Goal: Task Accomplishment & Management: Manage account settings

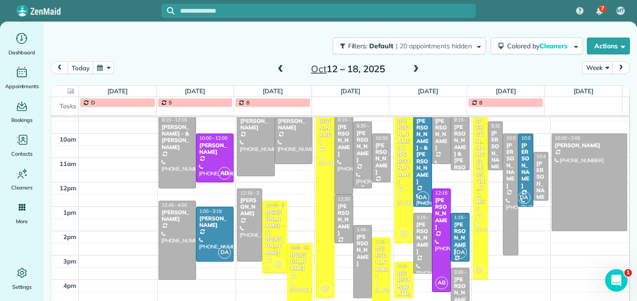
scroll to position [155, 0]
click at [337, 222] on div "[PERSON_NAME]" at bounding box center [343, 220] width 13 height 34
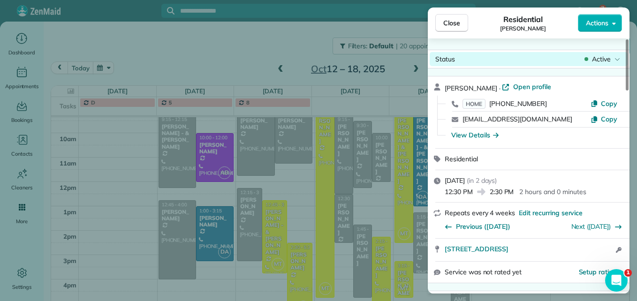
click at [597, 61] on span "Active" at bounding box center [601, 58] width 19 height 9
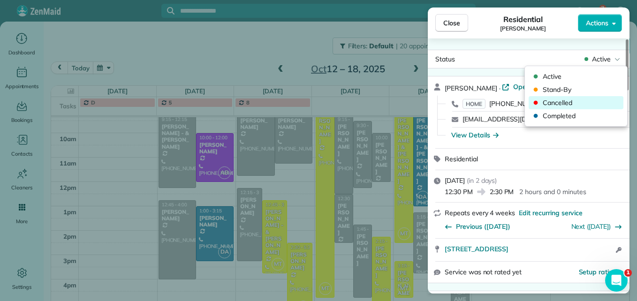
click at [582, 100] on span "Cancelled" at bounding box center [582, 102] width 79 height 9
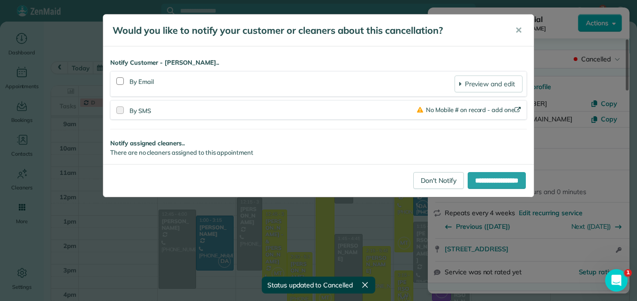
scroll to position [145, 0]
click at [421, 177] on link "Don't Notify" at bounding box center [438, 180] width 51 height 17
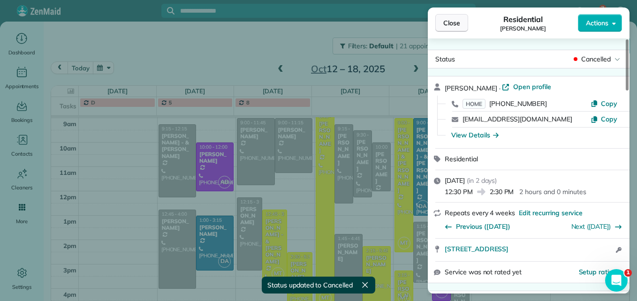
click at [443, 21] on button "Close" at bounding box center [452, 23] width 33 height 18
